Goal: Task Accomplishment & Management: Manage account settings

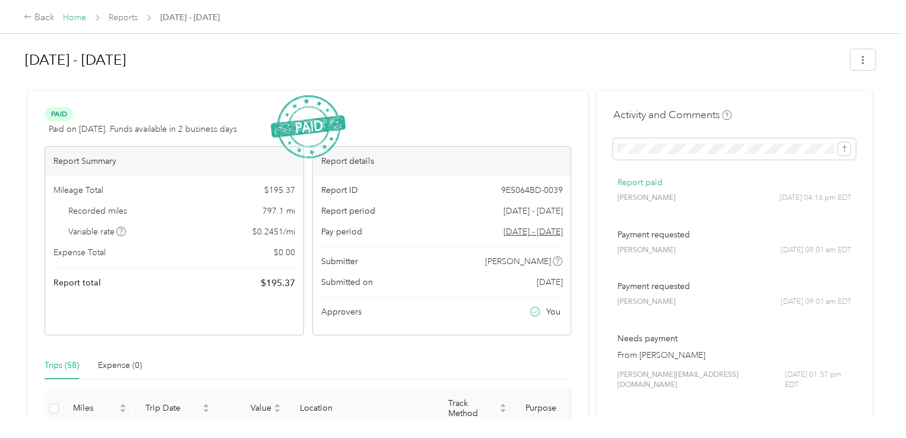
click at [71, 20] on link "Home" at bounding box center [74, 17] width 23 height 10
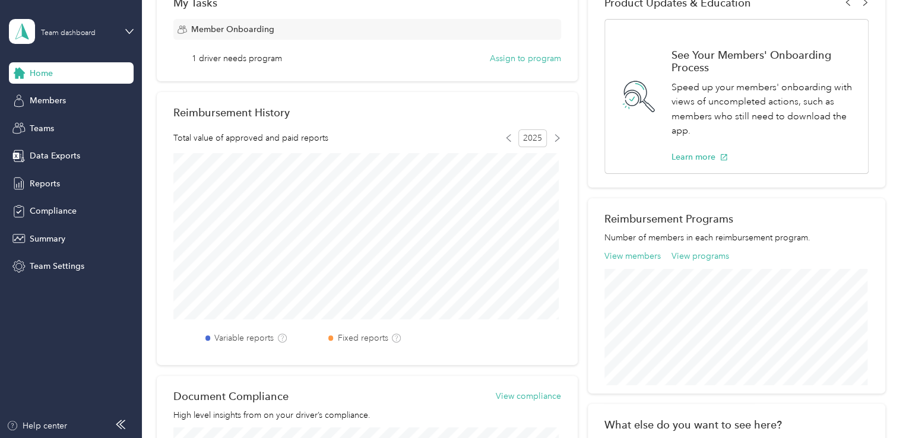
scroll to position [237, 0]
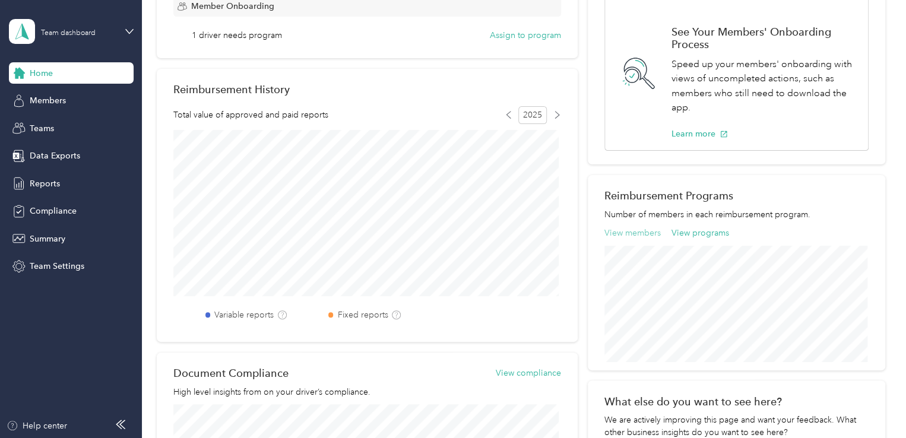
click at [635, 230] on button "View members" at bounding box center [632, 233] width 56 height 12
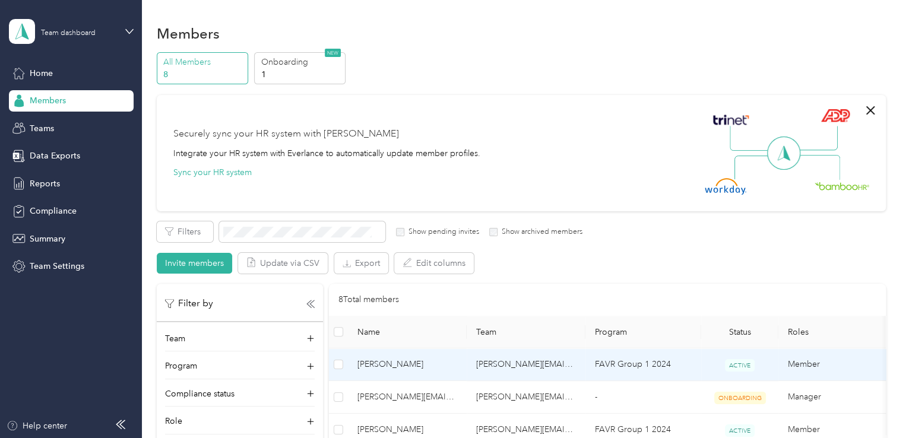
click at [497, 370] on td "[PERSON_NAME][EMAIL_ADDRESS][DOMAIN_NAME]" at bounding box center [526, 364] width 119 height 33
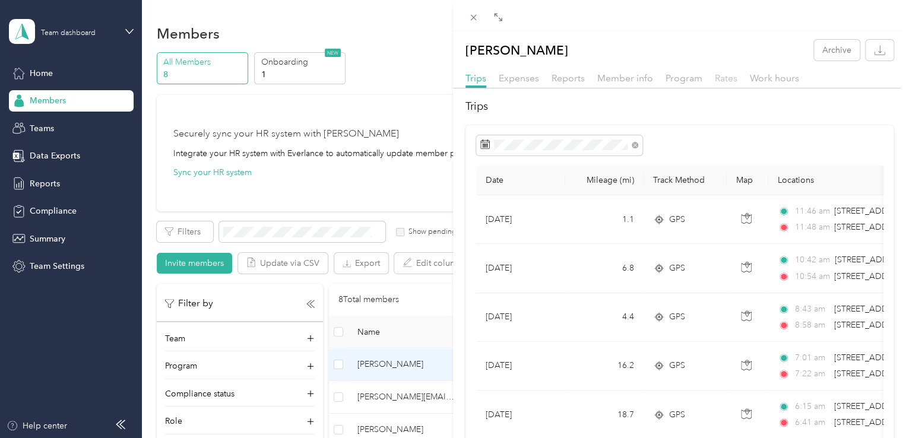
click at [719, 83] on span "Rates" at bounding box center [726, 77] width 23 height 11
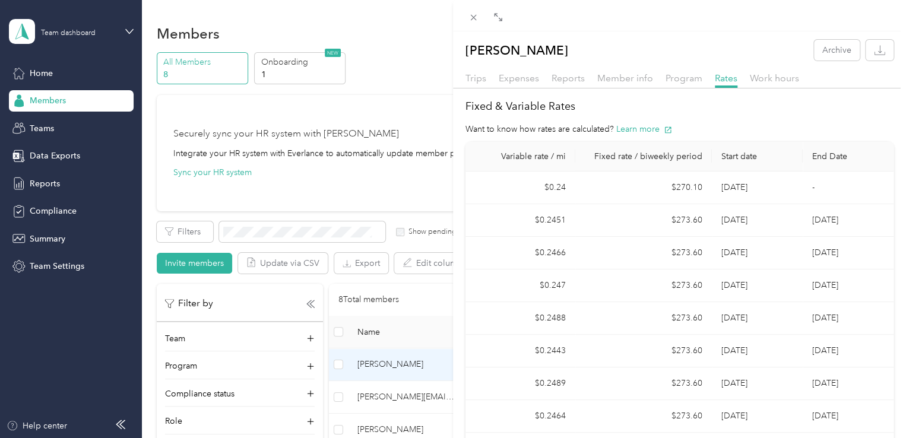
scroll to position [74, 0]
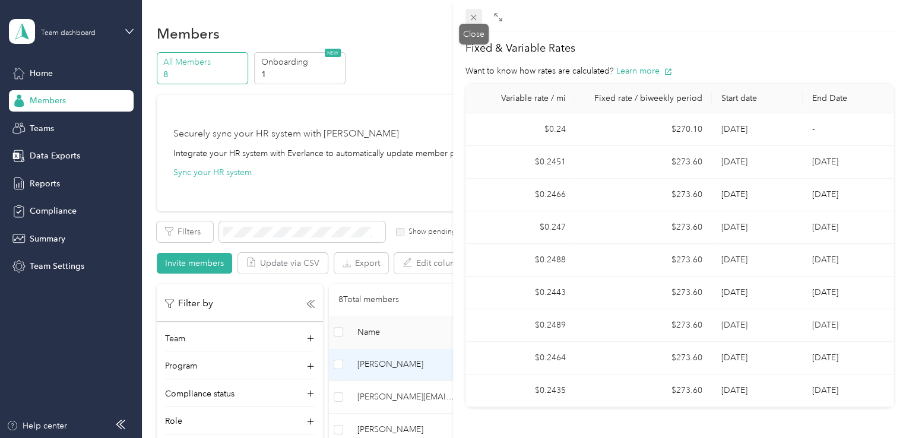
click at [475, 18] on icon at bounding box center [473, 17] width 10 height 10
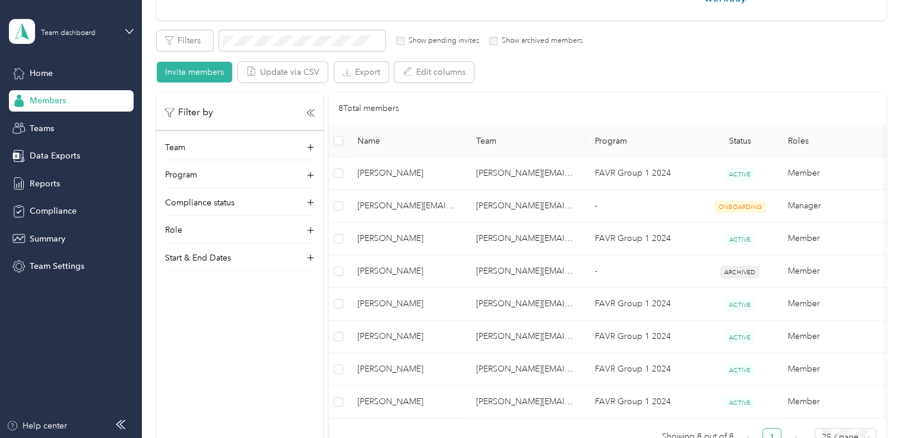
scroll to position [202, 0]
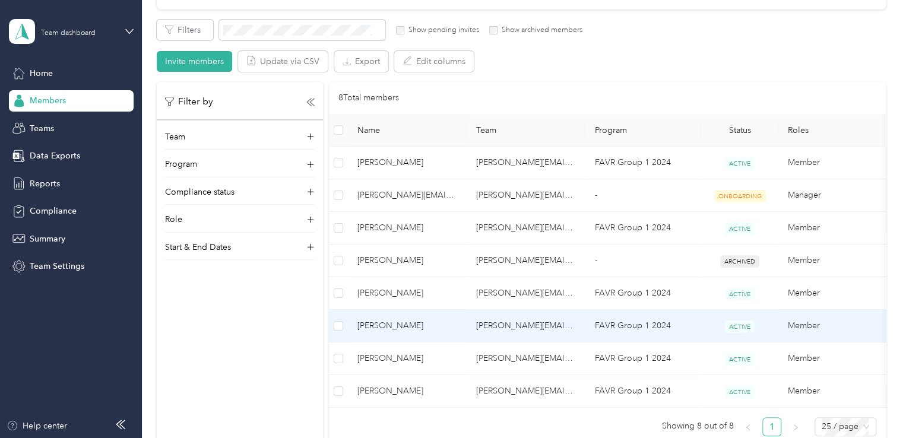
click at [547, 325] on td "[PERSON_NAME][EMAIL_ADDRESS][DOMAIN_NAME]" at bounding box center [526, 326] width 119 height 33
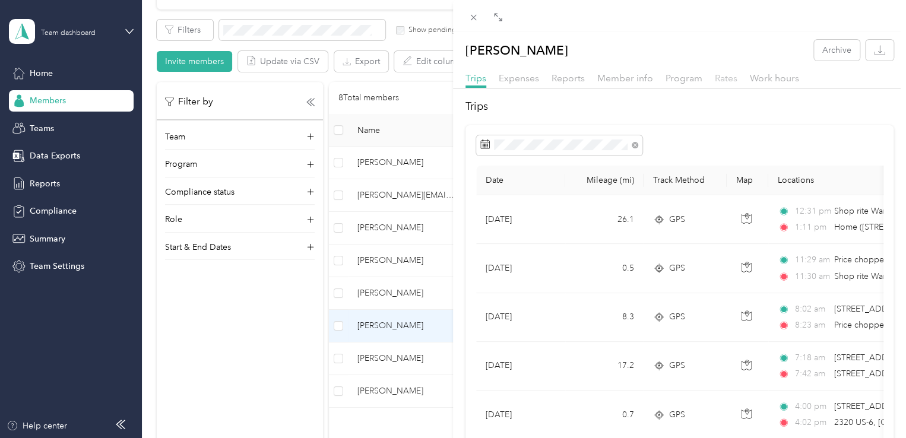
click at [721, 79] on span "Rates" at bounding box center [726, 77] width 23 height 11
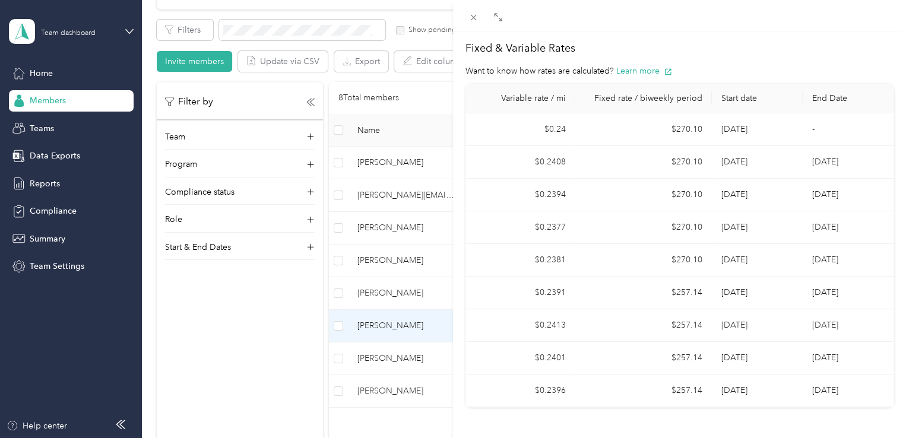
scroll to position [74, 0]
